Goal: Information Seeking & Learning: Find specific page/section

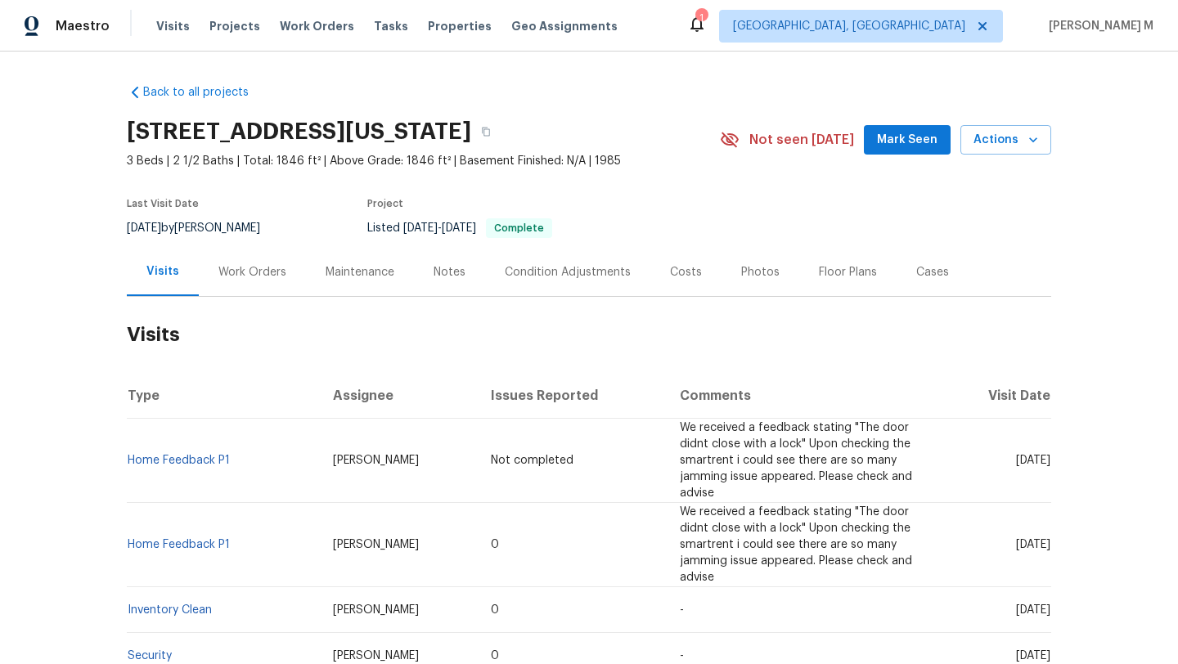
click at [916, 275] on div "Cases" at bounding box center [932, 272] width 33 height 16
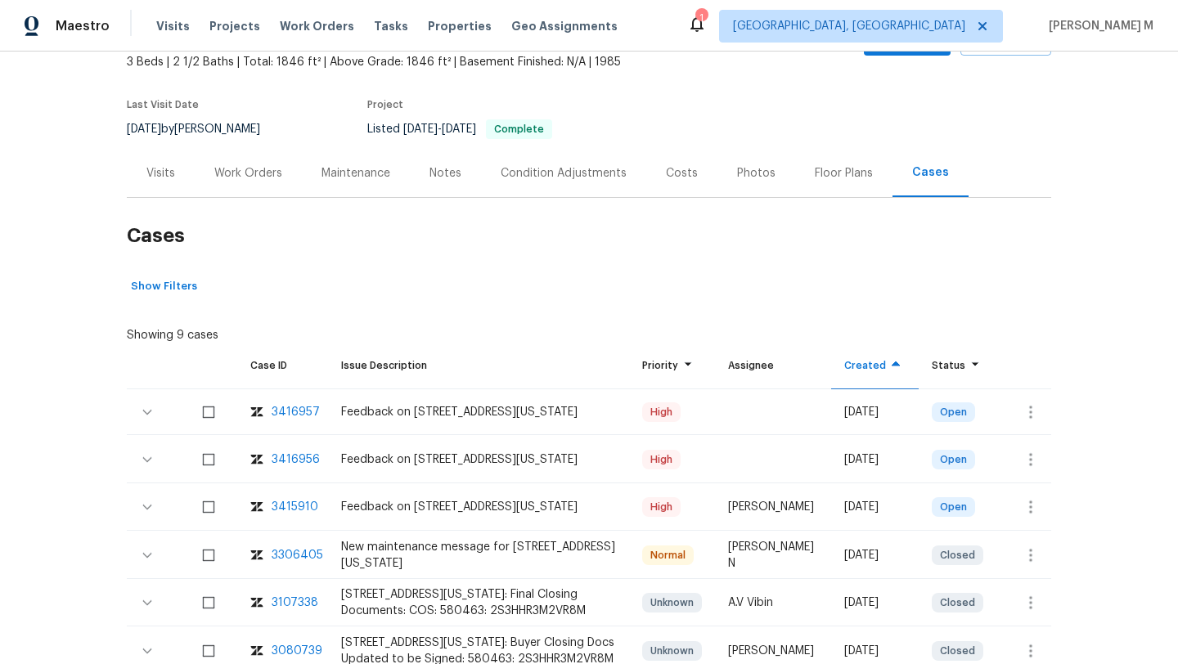
scroll to position [126, 0]
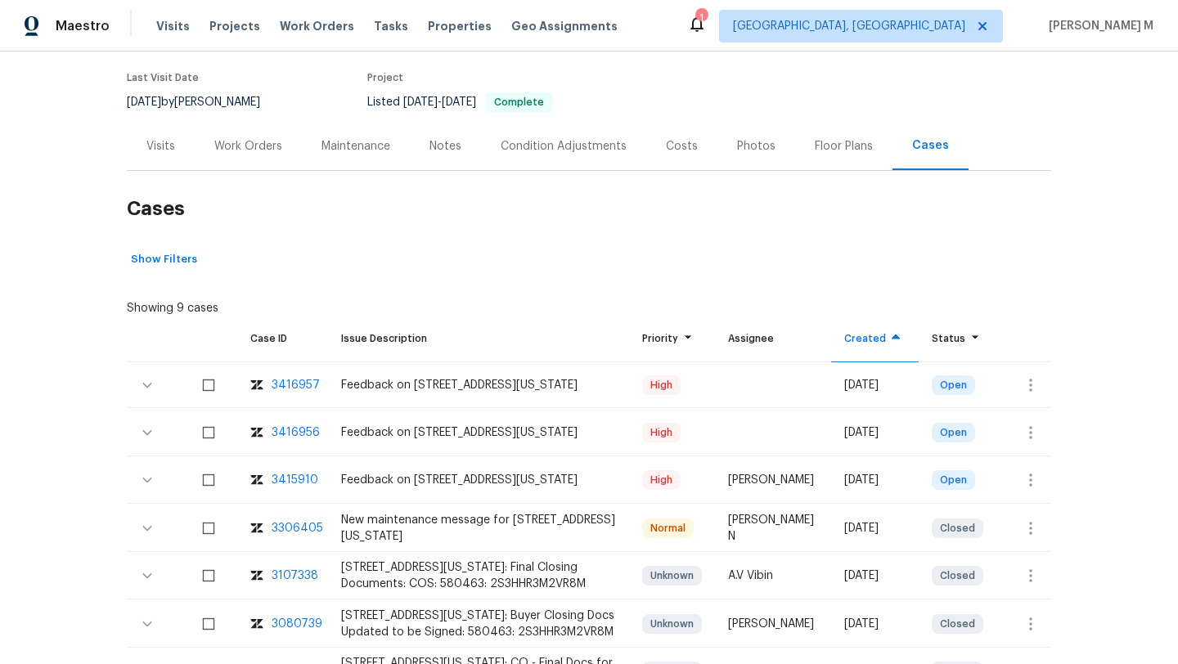
click at [272, 484] on div "3415910" at bounding box center [295, 480] width 47 height 16
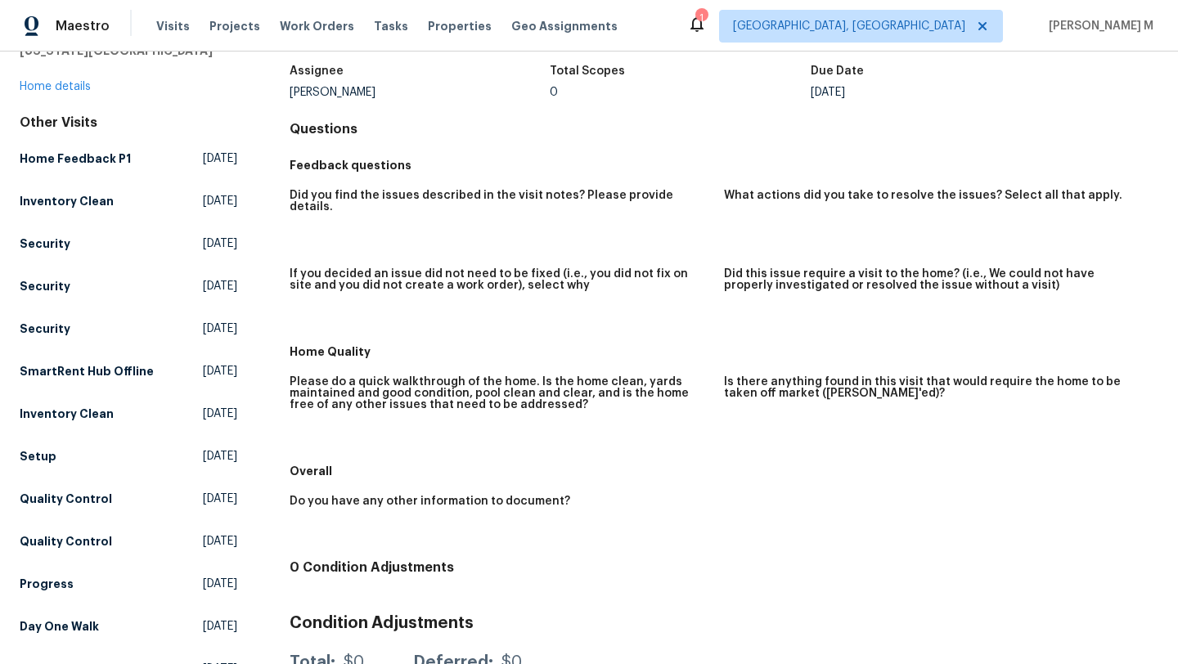
scroll to position [93, 0]
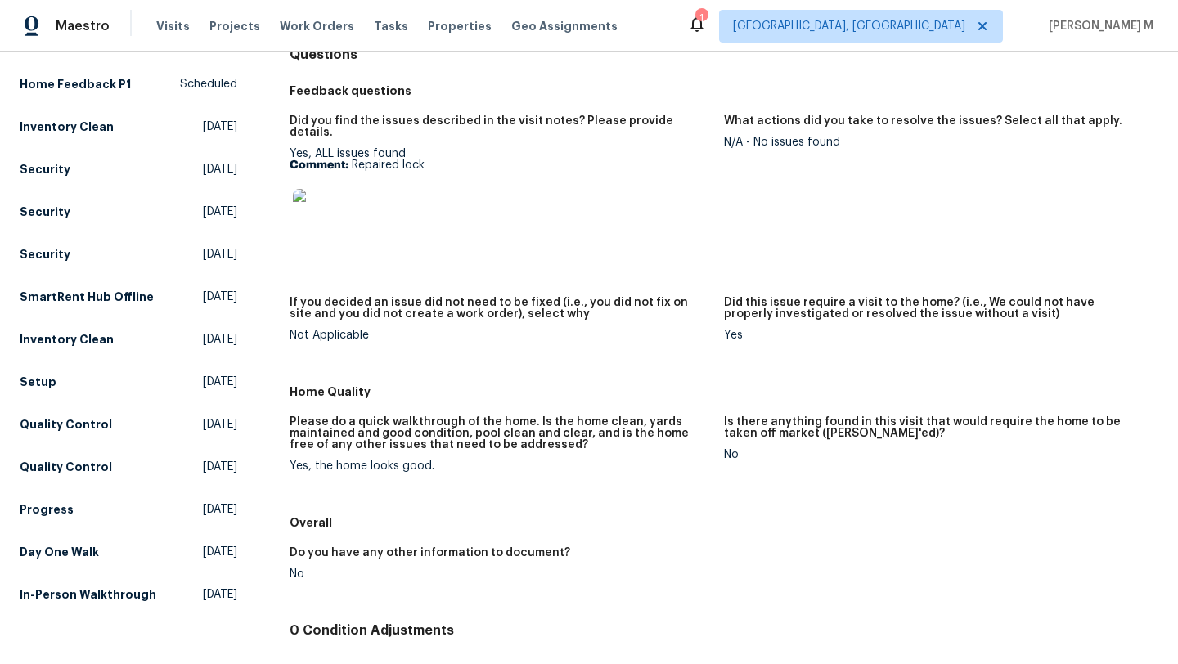
scroll to position [177, 0]
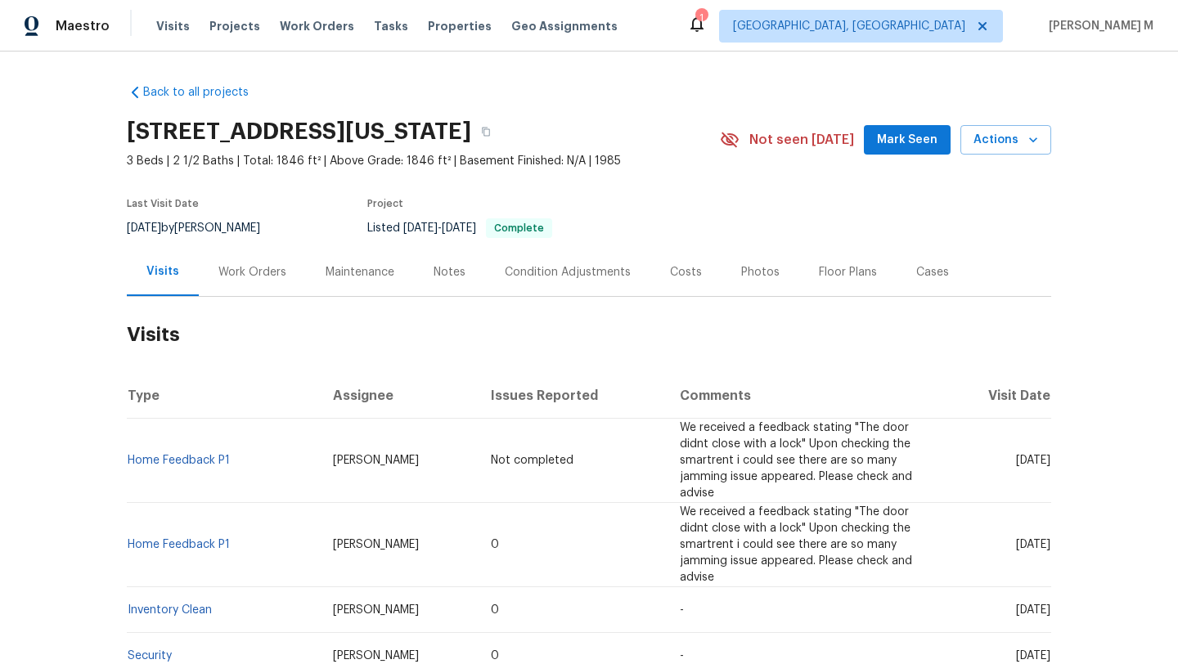
drag, startPoint x: 981, startPoint y: 444, endPoint x: 1009, endPoint y: 444, distance: 28.6
click at [1016, 455] on span "Fri, Aug 15 2025" at bounding box center [1033, 460] width 34 height 11
copy span "Aug 15"
click at [260, 277] on div "Work Orders" at bounding box center [252, 272] width 68 height 16
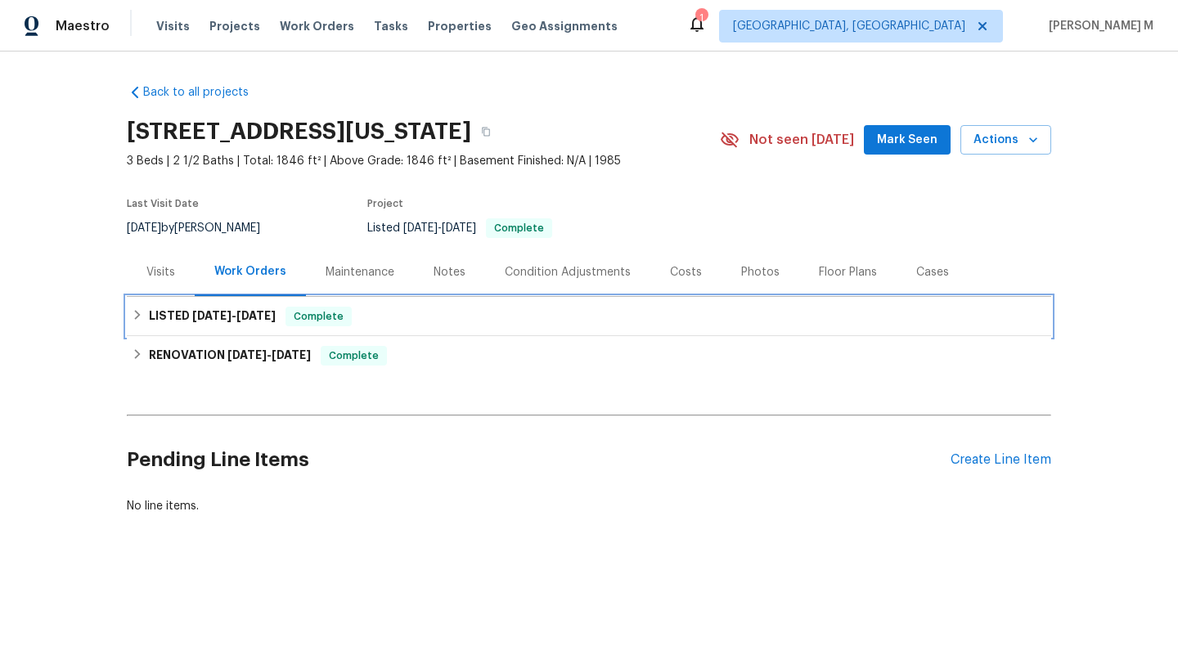
click at [245, 315] on span "7/23/25" at bounding box center [255, 315] width 39 height 11
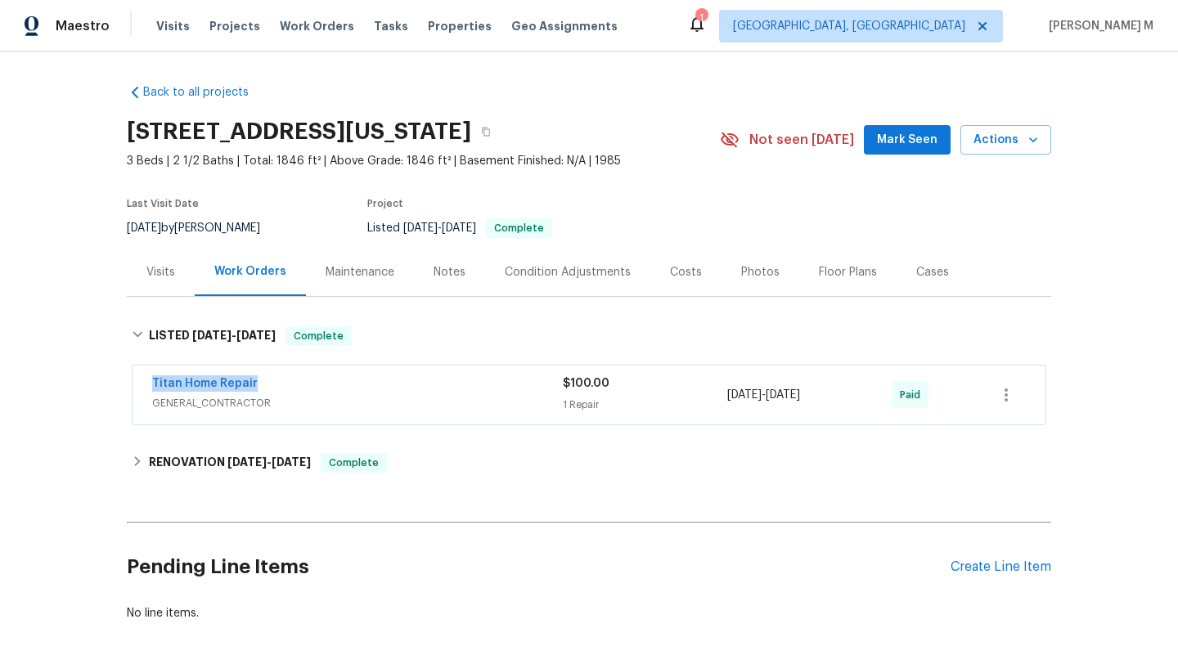
drag, startPoint x: 155, startPoint y: 377, endPoint x: 262, endPoint y: 377, distance: 106.3
click at [262, 377] on div "Titan Home Repair GENERAL_CONTRACTOR $100.00 1 Repair 7/21/2025 - 7/23/2025 Paid" at bounding box center [589, 395] width 913 height 59
copy link "Titan Home Repair"
click at [523, 387] on div "Titan Home Repair" at bounding box center [357, 385] width 411 height 20
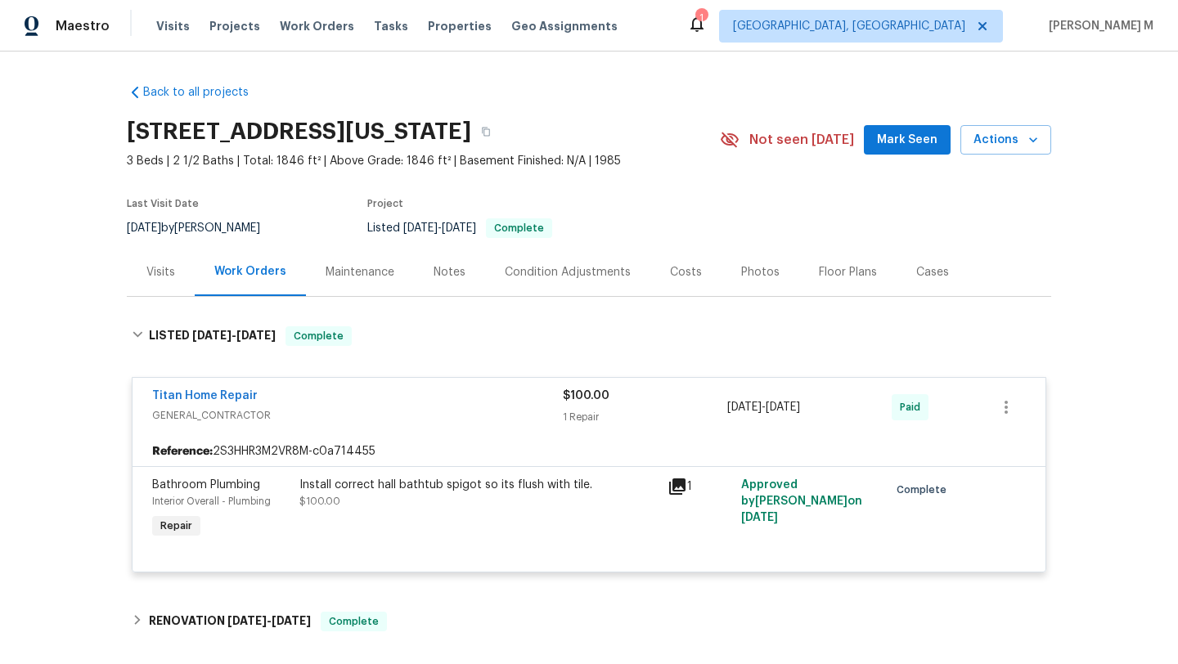
copy span "7/21/2025 - 7/23/2025"
drag, startPoint x: 721, startPoint y: 409, endPoint x: 833, endPoint y: 403, distance: 111.4
click at [800, 402] on span "7/21/2025 - 7/23/2025" at bounding box center [763, 407] width 73 height 16
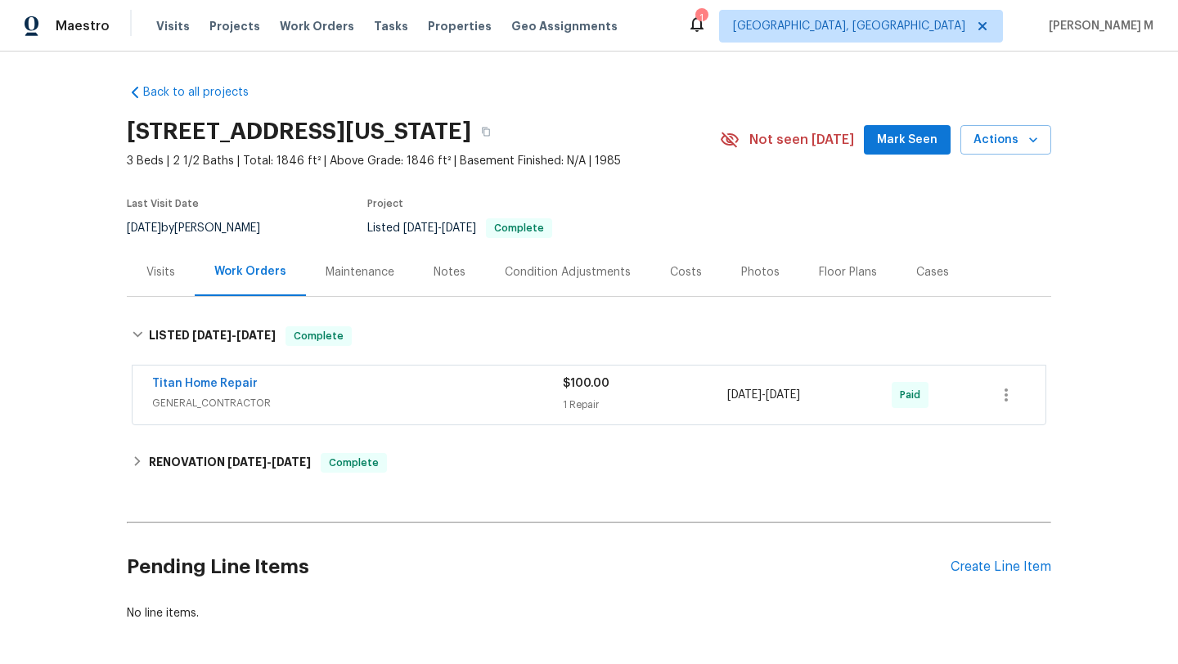
click at [151, 276] on div "Visits" at bounding box center [160, 272] width 29 height 16
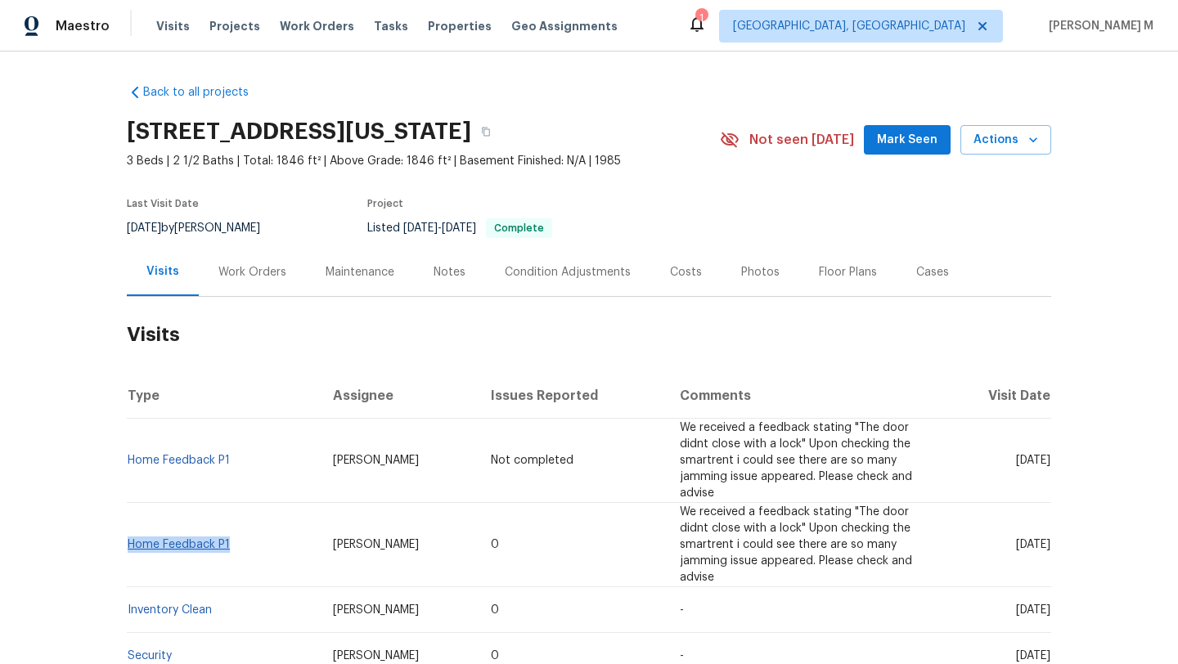
copy link "Home Feedback P1"
drag, startPoint x: 254, startPoint y: 497, endPoint x: 124, endPoint y: 492, distance: 130.1
click at [127, 503] on td "Home Feedback P1" at bounding box center [223, 545] width 193 height 84
drag, startPoint x: 293, startPoint y: 499, endPoint x: 366, endPoint y: 498, distance: 73.6
click at [366, 503] on td "Chris Thomas" at bounding box center [399, 545] width 159 height 84
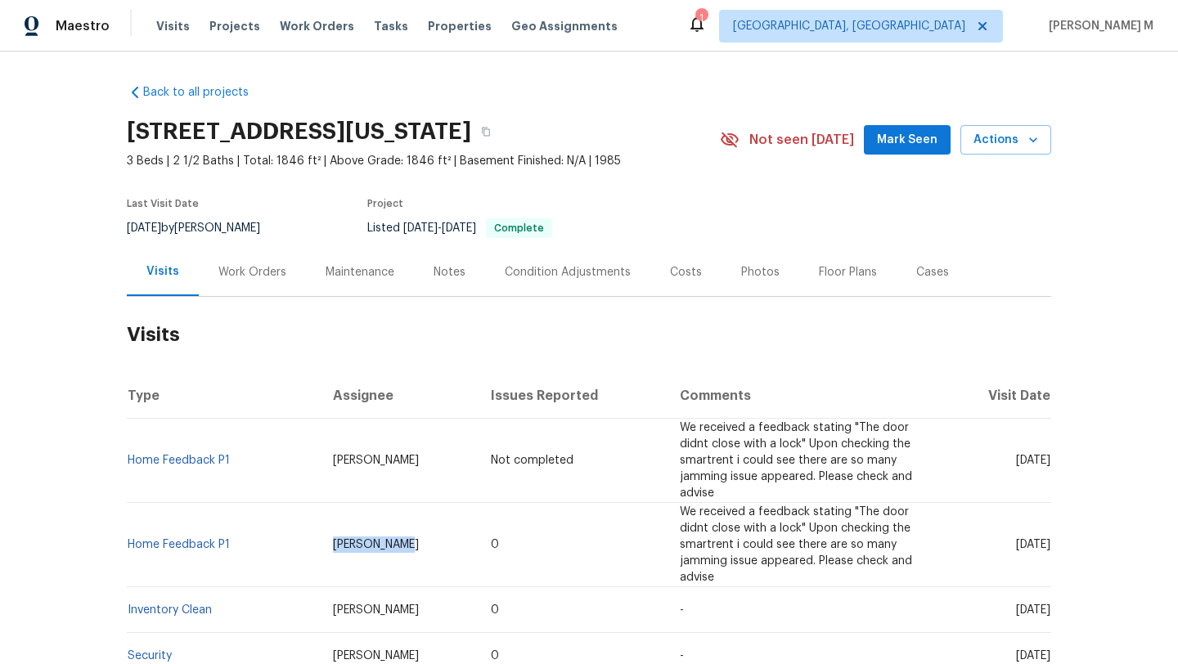
copy span "Chris Thomas"
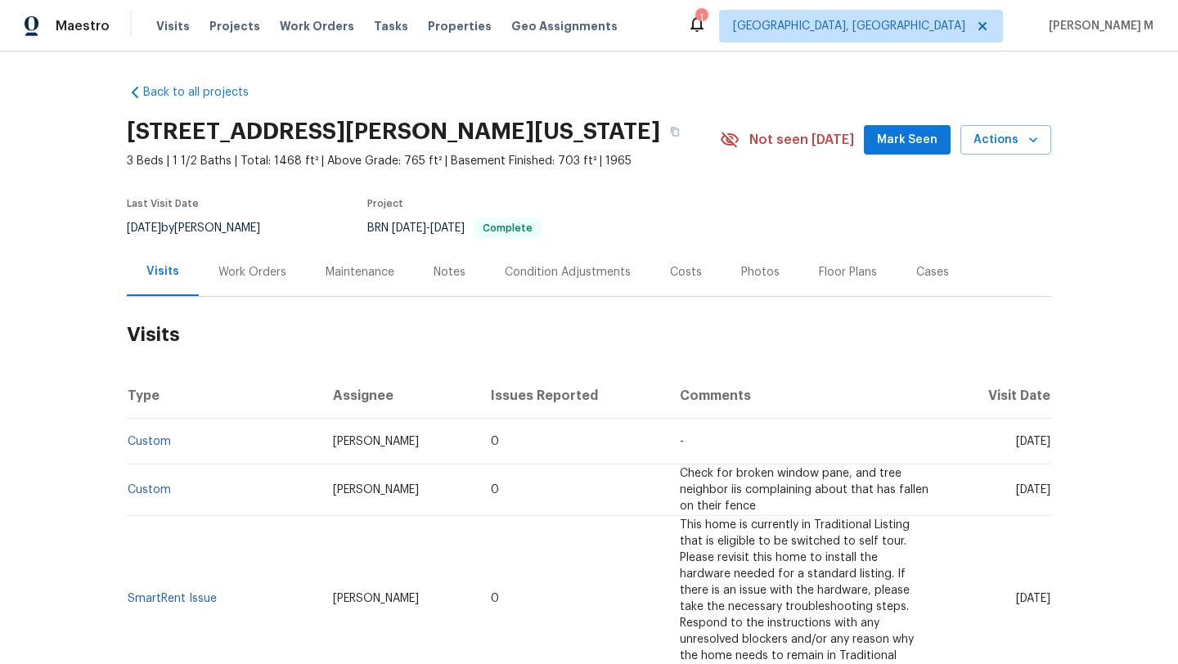
drag, startPoint x: 978, startPoint y: 443, endPoint x: 1010, endPoint y: 443, distance: 32.7
click at [1016, 443] on span "[DATE]" at bounding box center [1033, 441] width 34 height 11
copy span "[DATE]"
click at [260, 263] on div "Work Orders" at bounding box center [252, 272] width 107 height 48
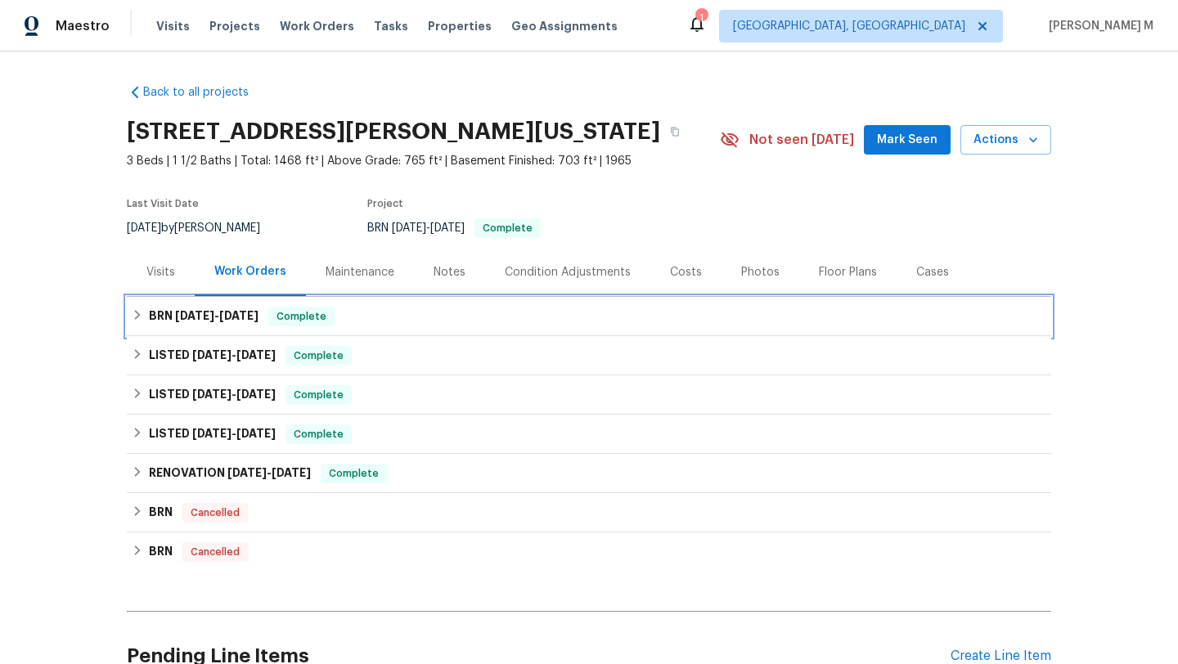
click at [249, 320] on span "7/26/25" at bounding box center [238, 315] width 39 height 11
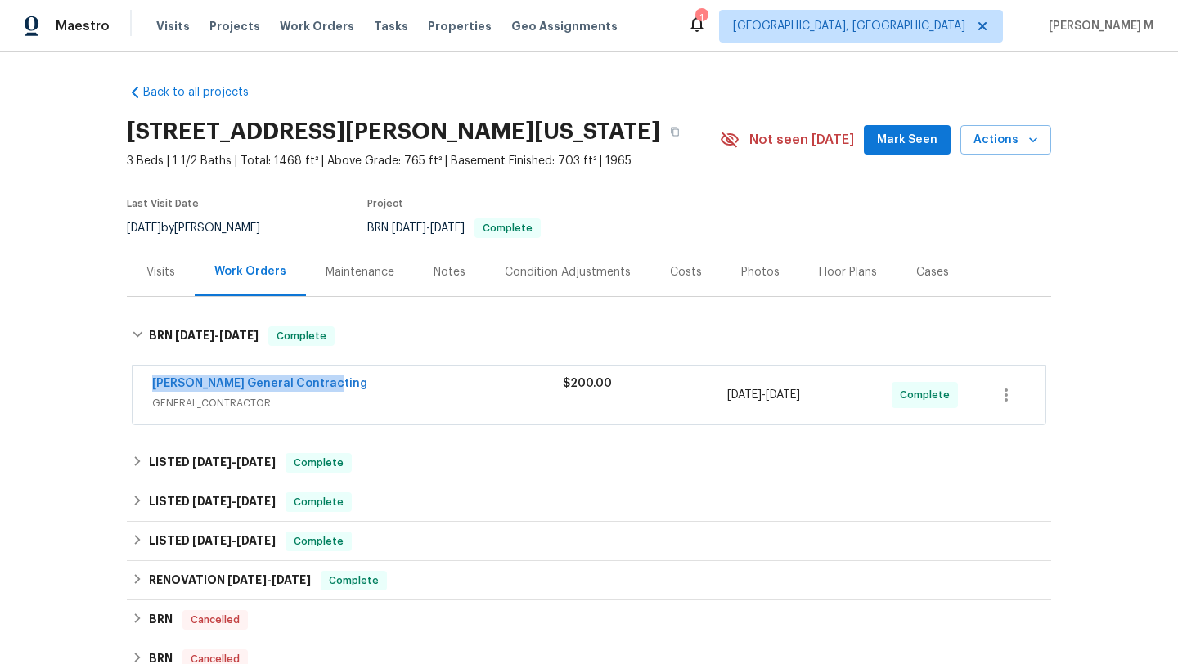
drag, startPoint x: 136, startPoint y: 386, endPoint x: 475, endPoint y: 386, distance: 339.5
click at [475, 386] on div "Nicholson General Contracting GENERAL_CONTRACTOR $200.00 7/24/2025 - 7/26/2025 …" at bounding box center [589, 395] width 913 height 59
copy link "Nicholson General Contracting"
click at [524, 393] on div "Nicholson General Contracting" at bounding box center [357, 385] width 411 height 20
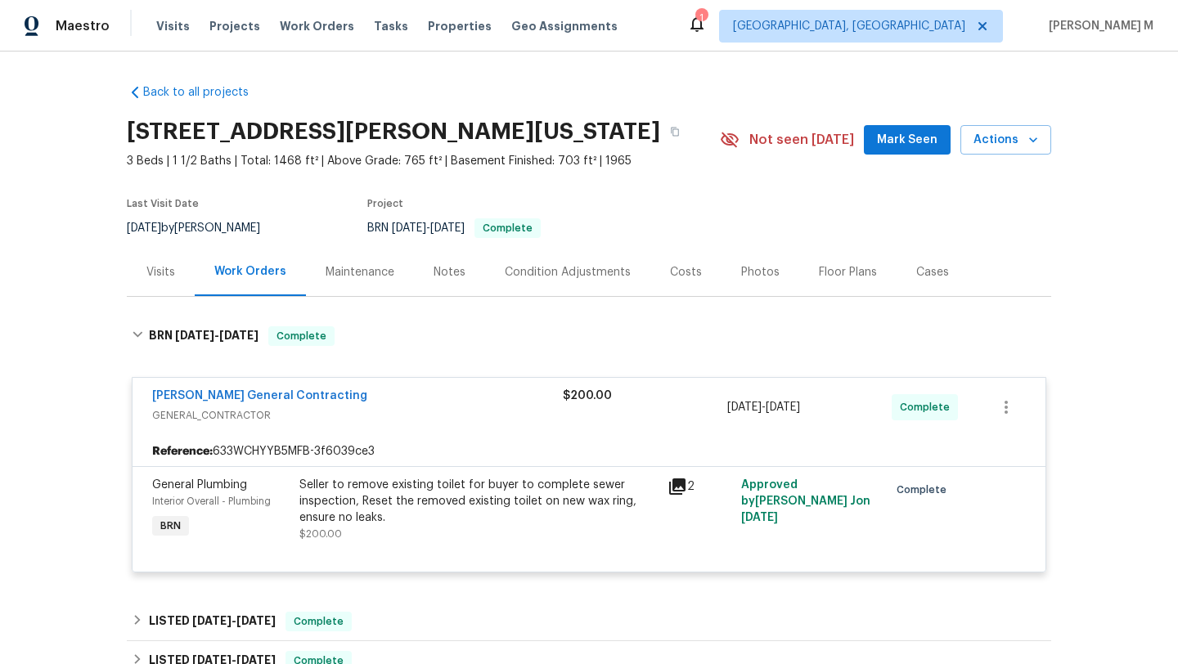
copy span "7/24/2025 - 7/26/2025"
drag, startPoint x: 722, startPoint y: 404, endPoint x: 839, endPoint y: 405, distance: 117.0
click at [839, 405] on div "7/24/2025 - 7/26/2025" at bounding box center [809, 407] width 164 height 39
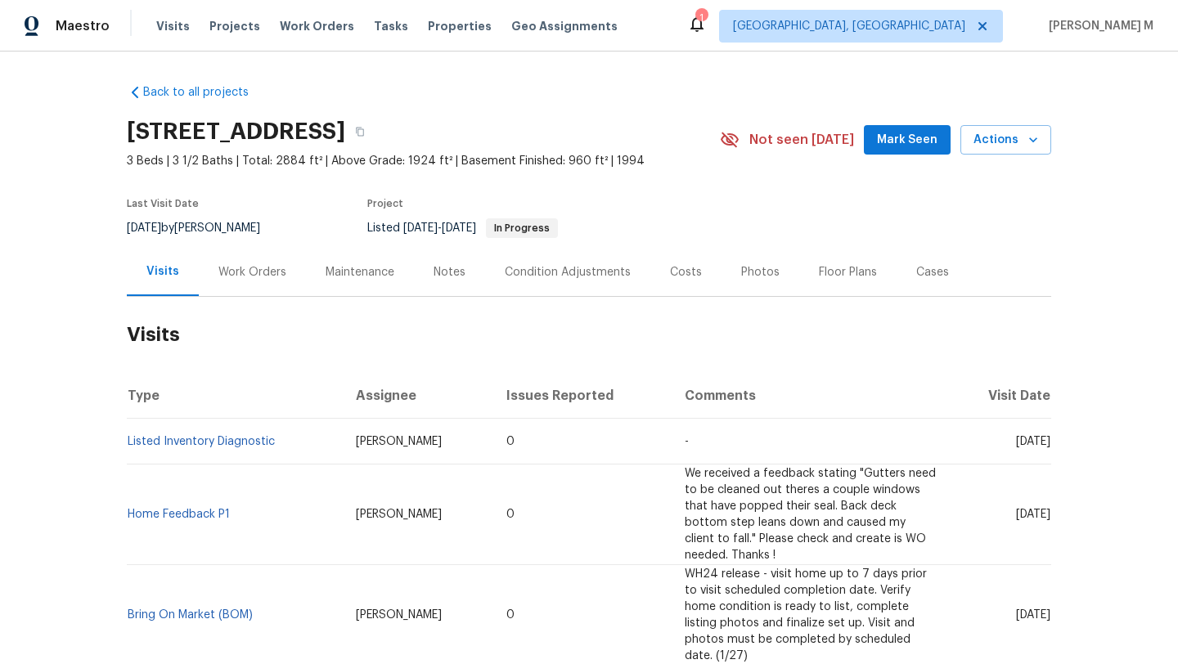
drag, startPoint x: 982, startPoint y: 442, endPoint x: 1011, endPoint y: 442, distance: 28.6
click at [1016, 442] on span "[DATE]" at bounding box center [1033, 441] width 34 height 11
copy span "[DATE]"
click at [226, 284] on div "Work Orders" at bounding box center [252, 272] width 107 height 48
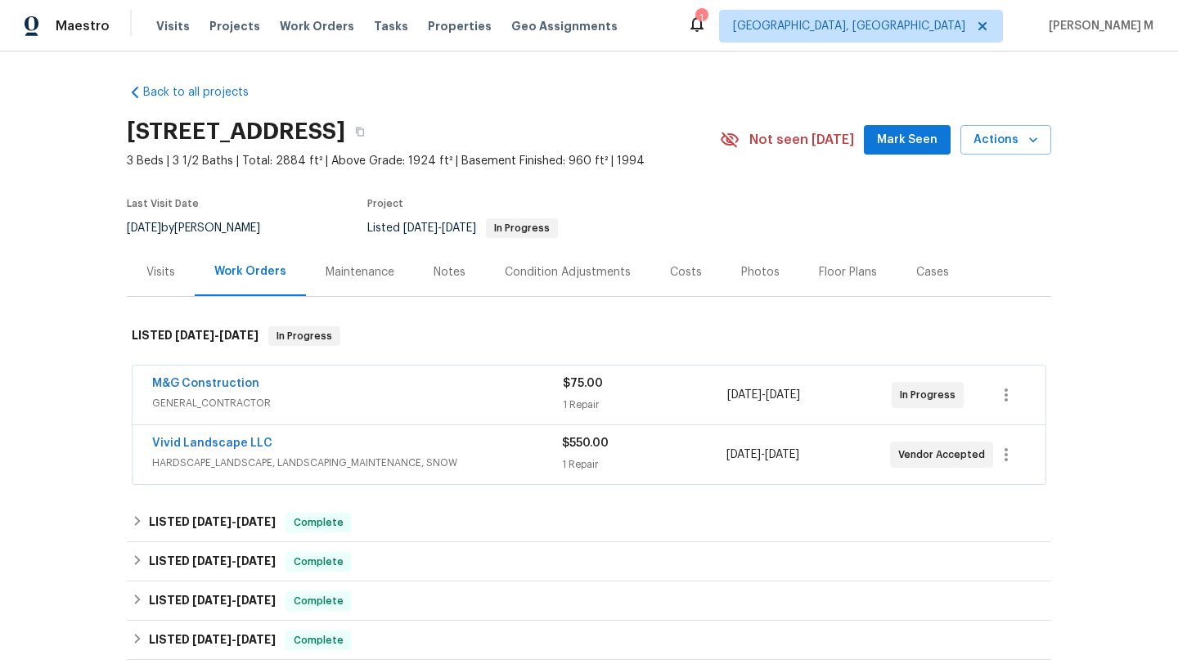
drag, startPoint x: 137, startPoint y: 385, endPoint x: 303, endPoint y: 384, distance: 166.1
click at [303, 384] on div "M&G Construction GENERAL_CONTRACTOR $75.00 1 Repair [DATE] - [DATE] In Progress" at bounding box center [589, 395] width 913 height 59
copy link "M"
click at [326, 386] on div "M&G Construction 1" at bounding box center [357, 385] width 411 height 20
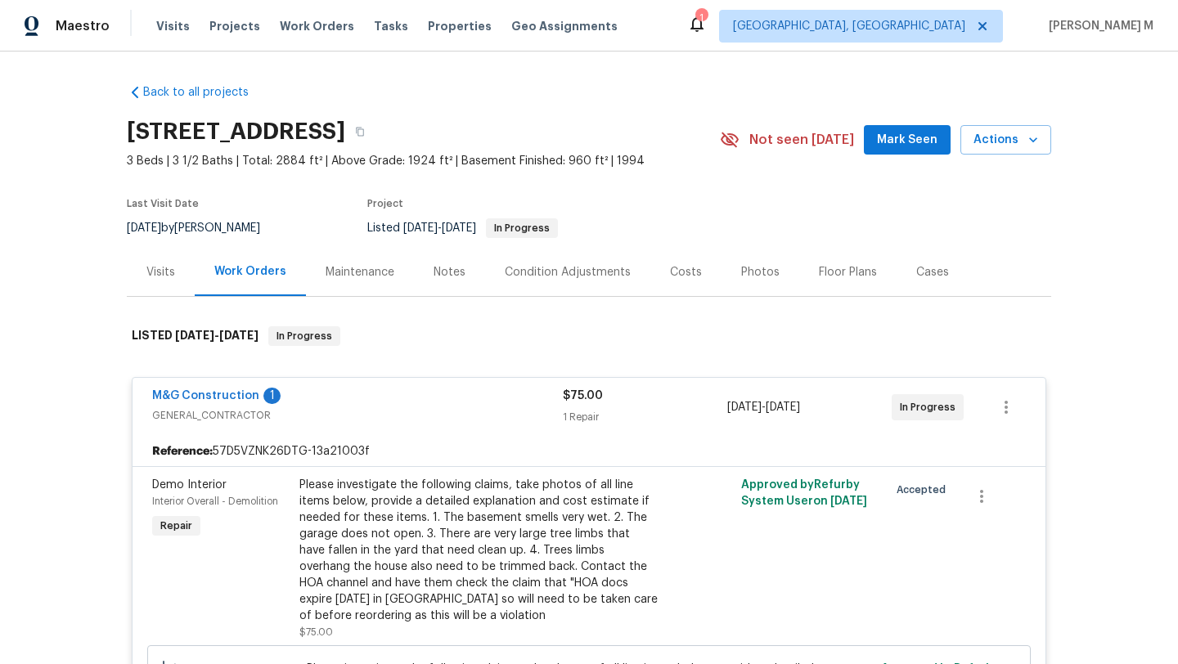
scroll to position [276, 0]
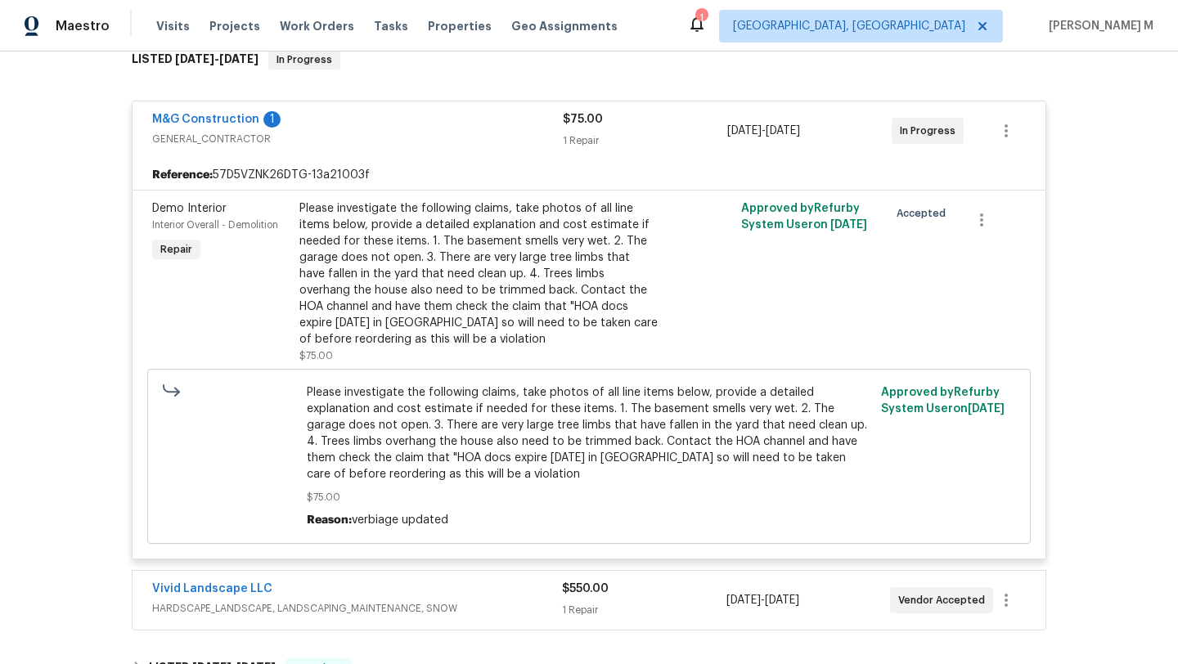
click at [334, 582] on div "Vivid Landscape LLC" at bounding box center [357, 591] width 410 height 20
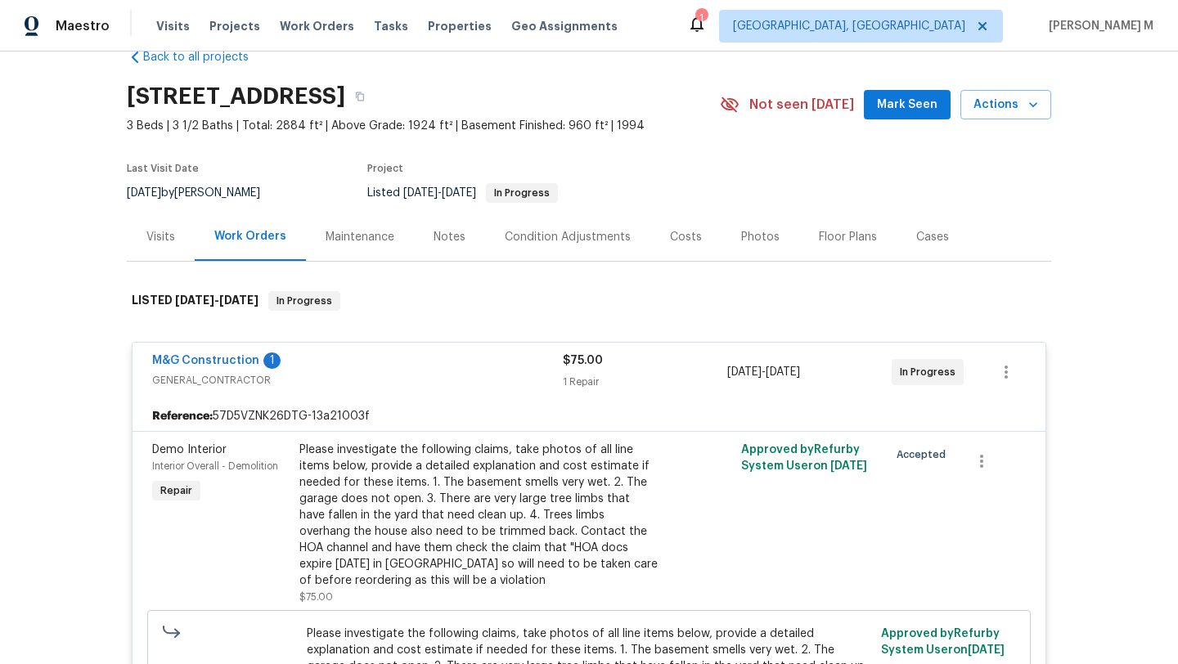
scroll to position [0, 0]
